Goal: Task Accomplishment & Management: Manage account settings

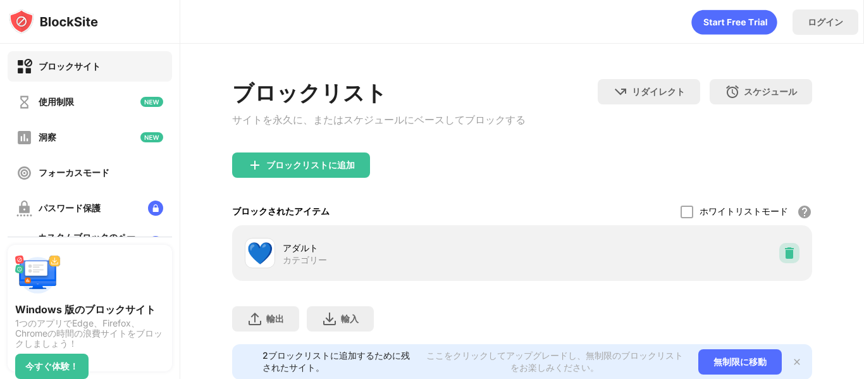
click at [783, 254] on img at bounding box center [789, 253] width 13 height 13
